Goal: Navigation & Orientation: Find specific page/section

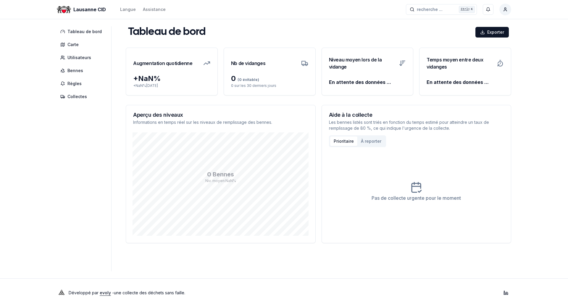
drag, startPoint x: 371, startPoint y: 147, endPoint x: 371, endPoint y: 143, distance: 3.6
click at [371, 145] on div "Prioritaire À reporter" at bounding box center [357, 141] width 57 height 12
click at [371, 142] on button "À reporter" at bounding box center [371, 141] width 28 height 9
click at [344, 141] on button "Prioritaire" at bounding box center [343, 141] width 27 height 9
click at [75, 32] on span "Tableau de bord" at bounding box center [84, 32] width 34 height 6
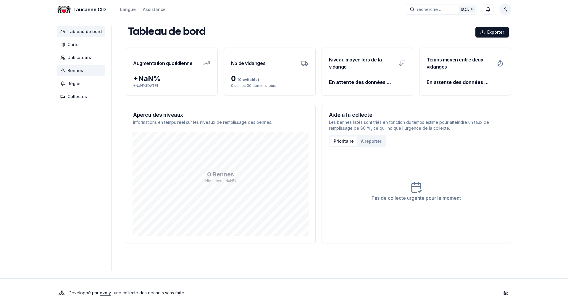
click at [62, 67] on span "Bennes" at bounding box center [81, 70] width 49 height 11
